Goal: Navigation & Orientation: Find specific page/section

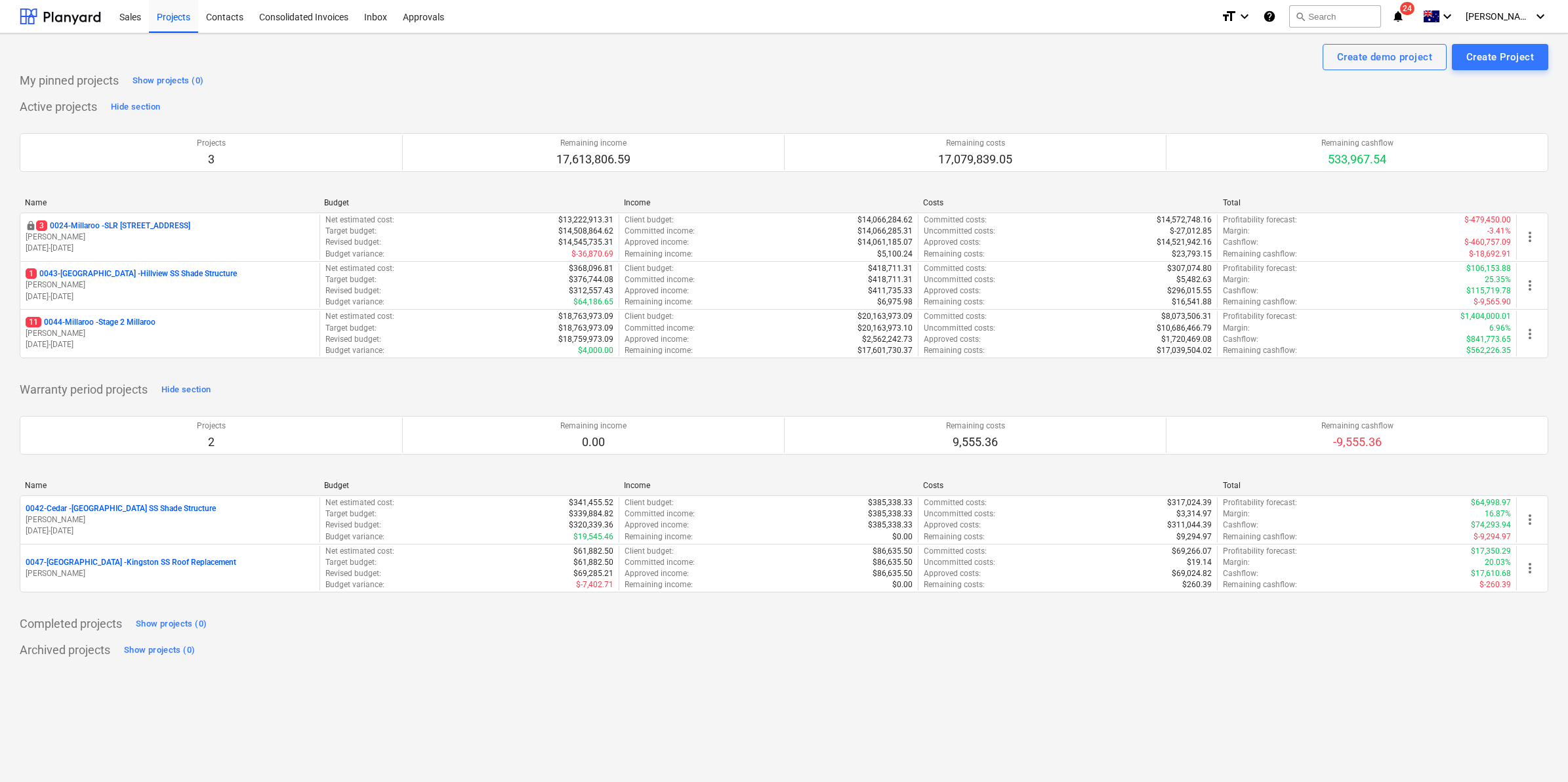
click at [1415, 12] on span "24" at bounding box center [1407, 9] width 14 height 13
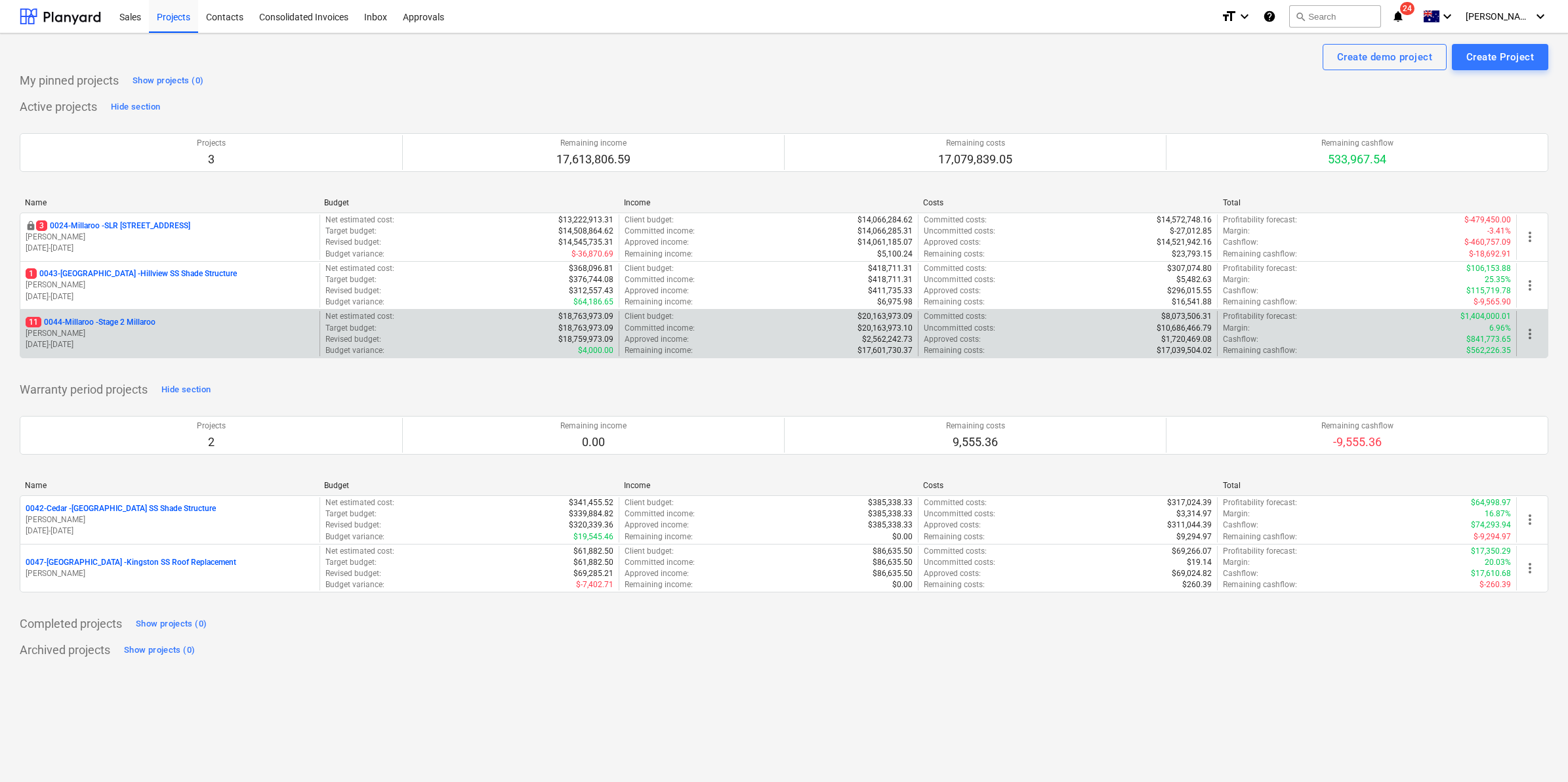
click at [79, 323] on p "11 0044-Millaroo - Stage 2 Millaroo" at bounding box center [90, 322] width 130 height 11
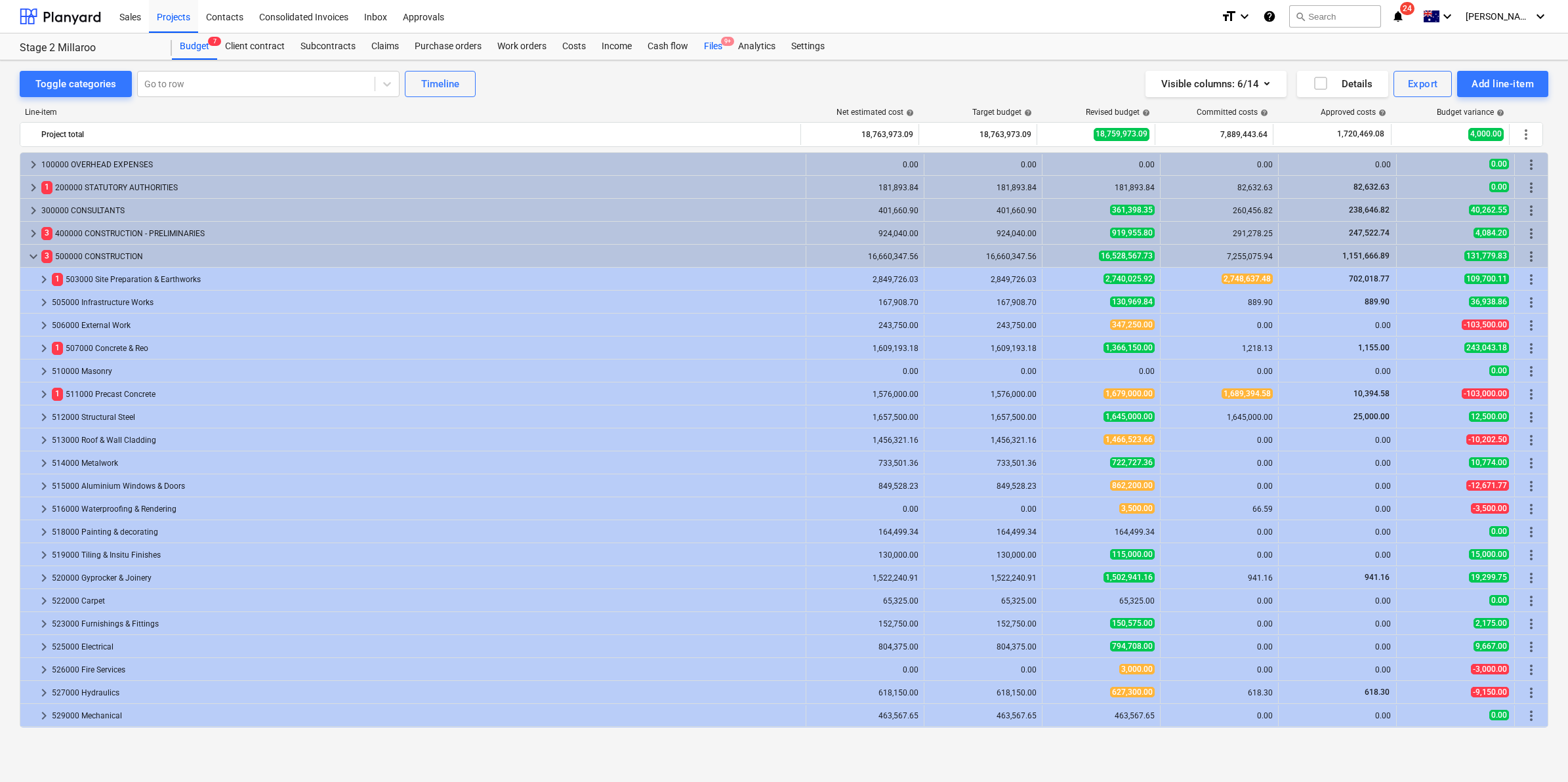
click at [707, 43] on div "Files 9+" at bounding box center [713, 46] width 34 height 26
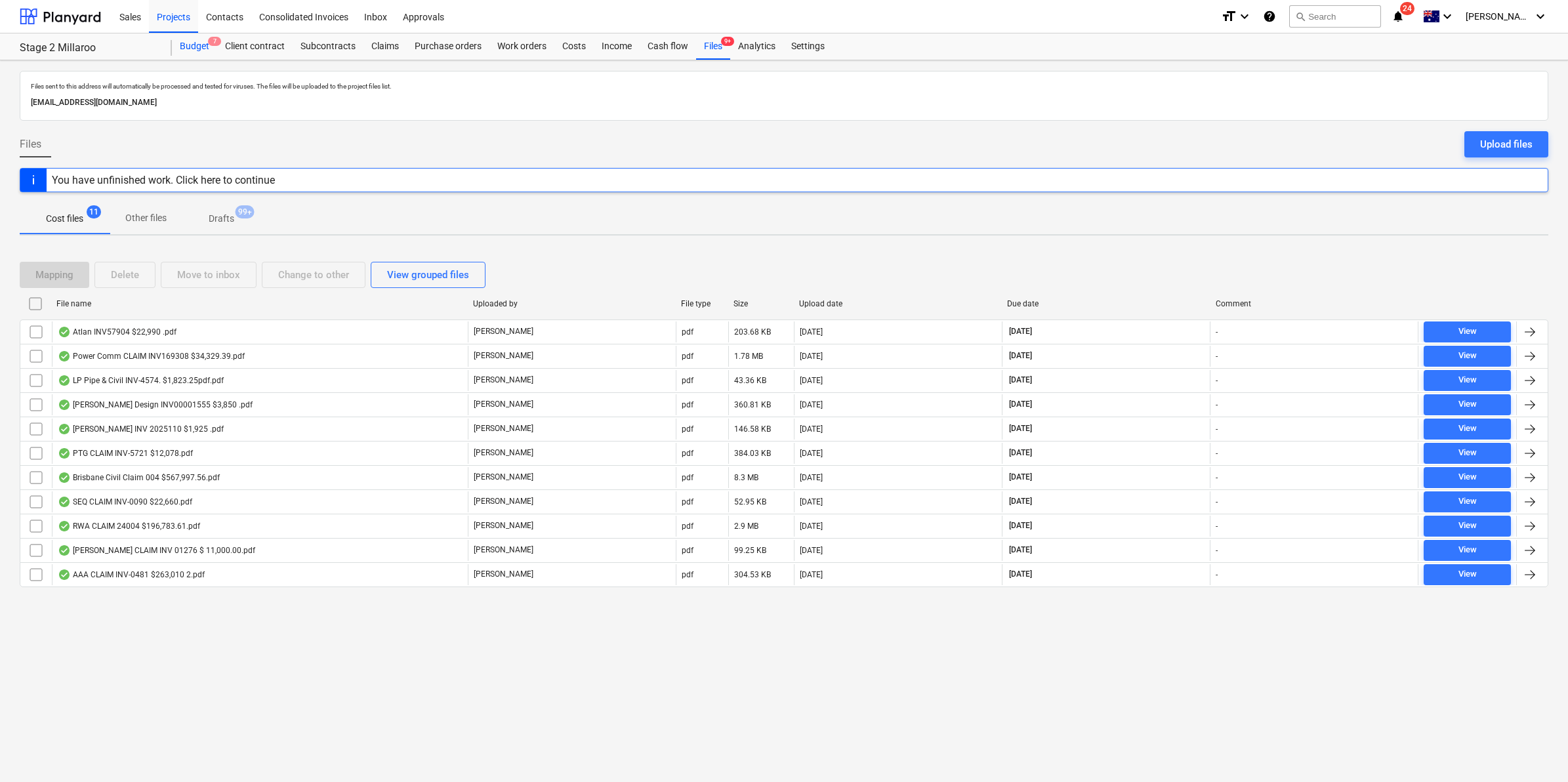
click at [193, 54] on div "Budget 7" at bounding box center [194, 46] width 45 height 26
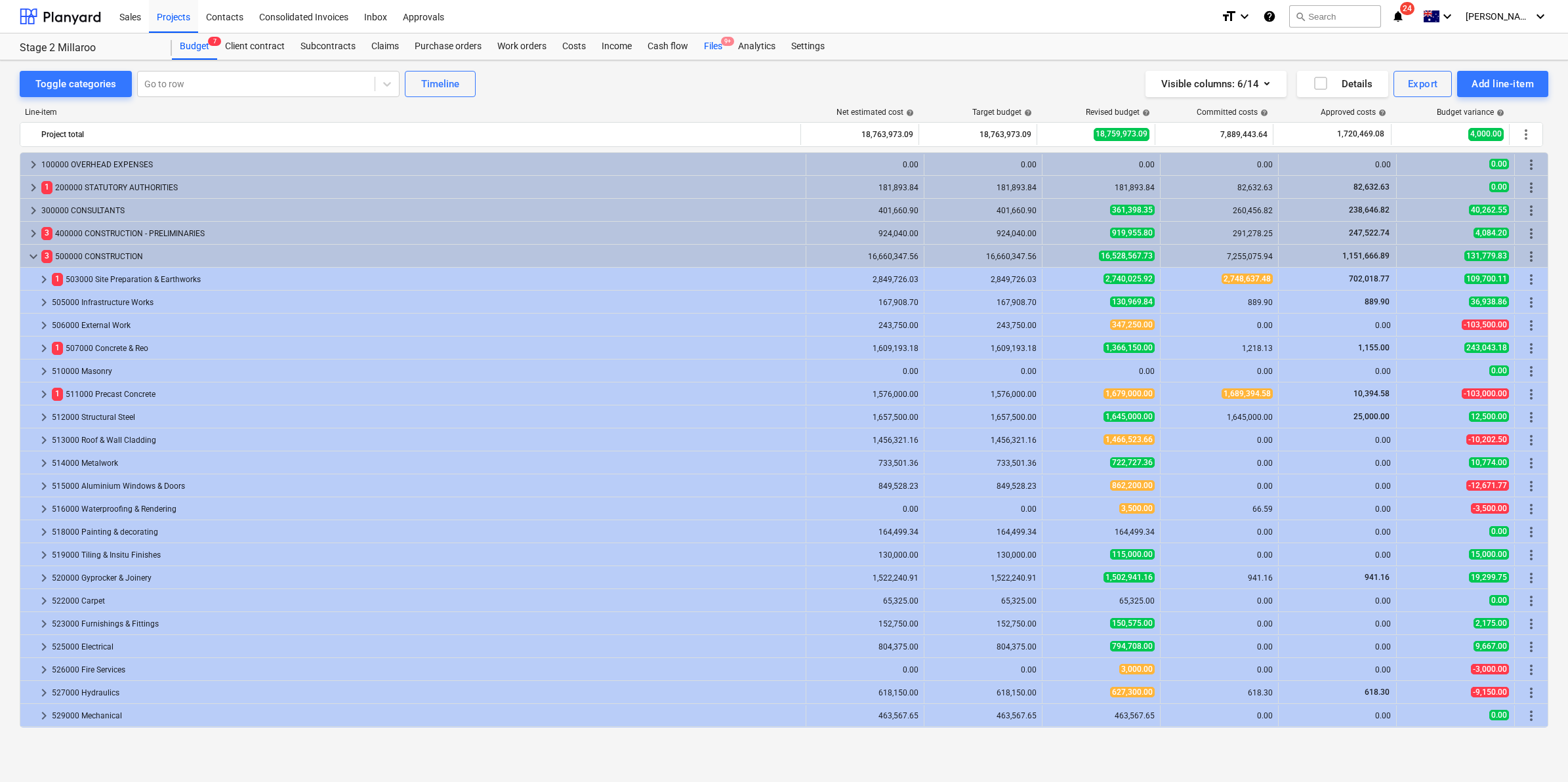
click at [703, 47] on div "Files 9+" at bounding box center [713, 46] width 34 height 26
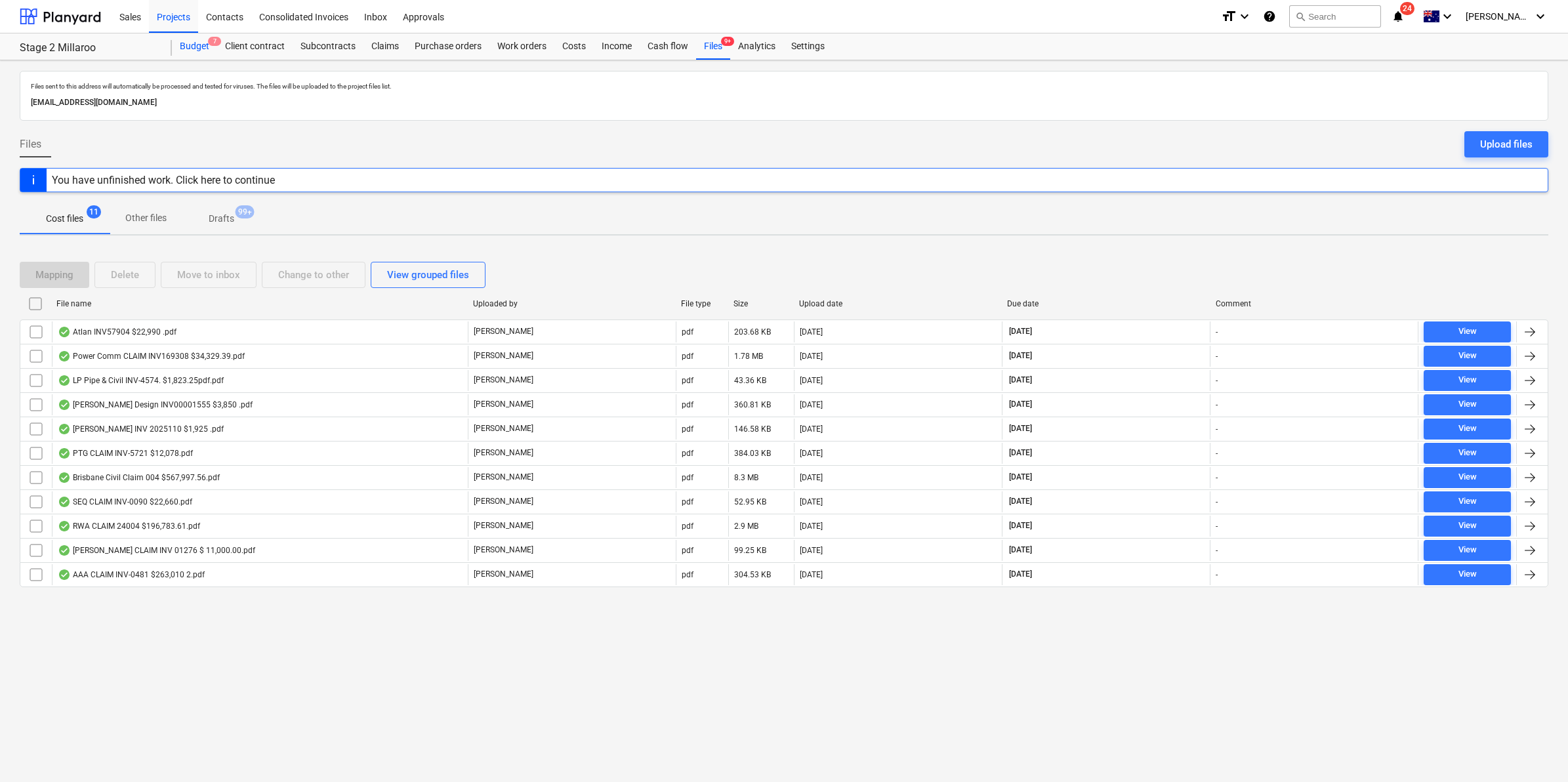
click at [198, 47] on div "Budget 7" at bounding box center [194, 46] width 45 height 26
